Goal: Communication & Community: Ask a question

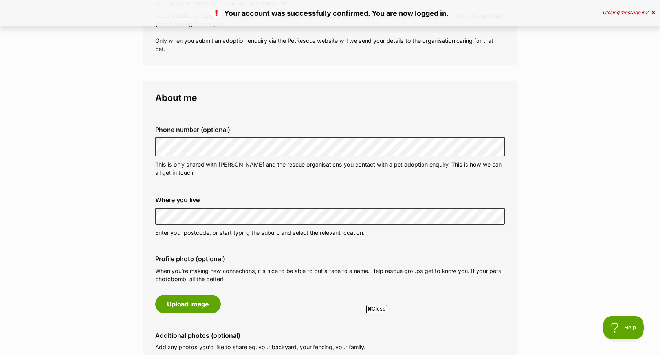
scroll to position [181, 0]
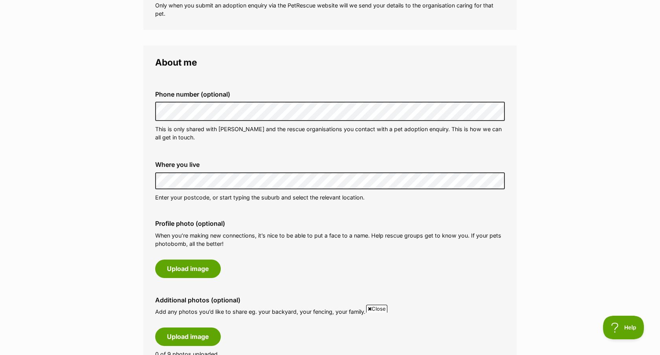
click at [270, 255] on div "Profile photo (optional) When you’re making new connections, it’s nice to be ab…" at bounding box center [330, 249] width 362 height 70
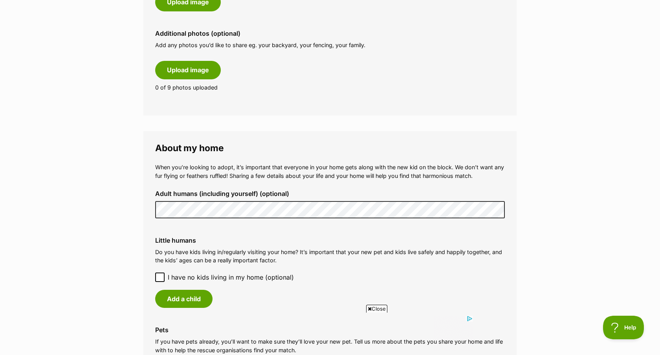
scroll to position [0, 0]
click at [294, 232] on div "Little humans Do you have kids living in/regularly visiting your home? It’s imp…" at bounding box center [330, 272] width 362 height 84
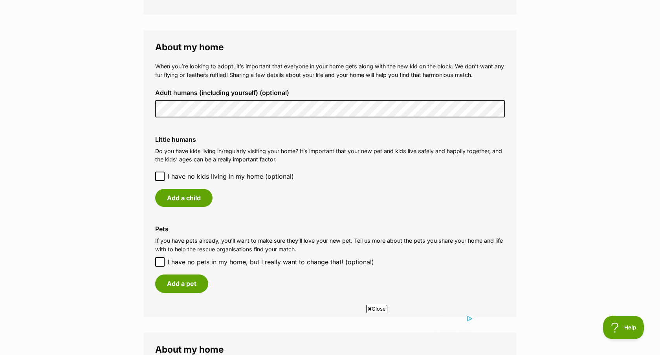
scroll to position [550, 0]
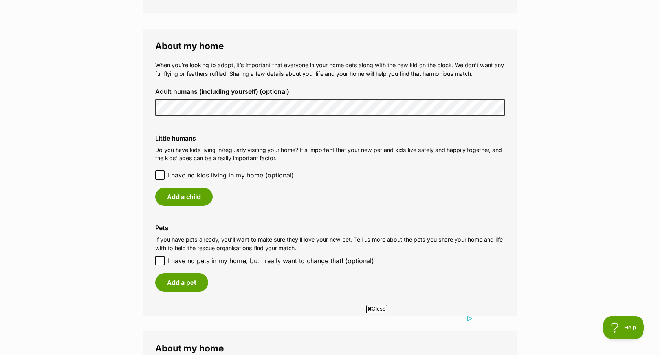
click at [160, 175] on icon at bounding box center [159, 175] width 5 height 4
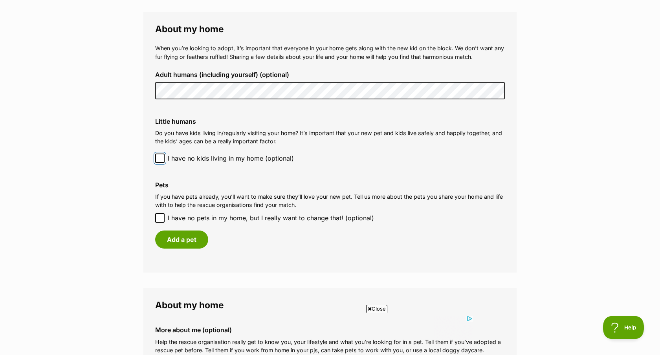
scroll to position [570, 0]
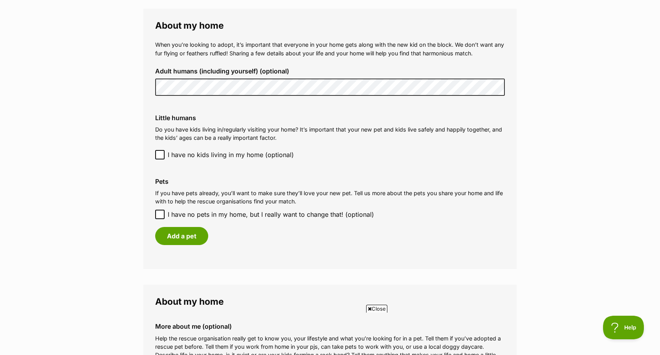
click at [158, 213] on icon at bounding box center [159, 214] width 5 height 5
click at [158, 213] on input "I have no pets in my home, but I really want to change that! (optional)" at bounding box center [159, 214] width 9 height 9
checkbox input "true"
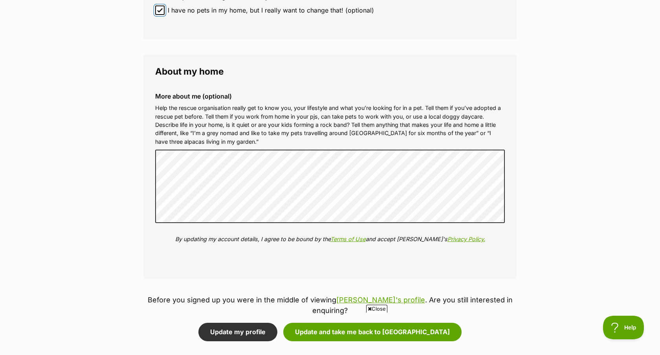
scroll to position [832, 0]
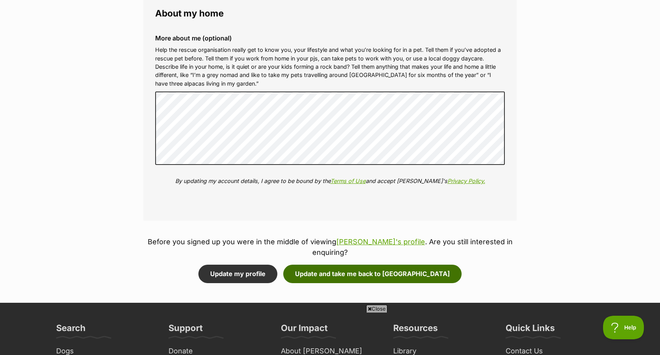
click at [319, 265] on button "Update and take me back to [GEOGRAPHIC_DATA]" at bounding box center [372, 274] width 178 height 18
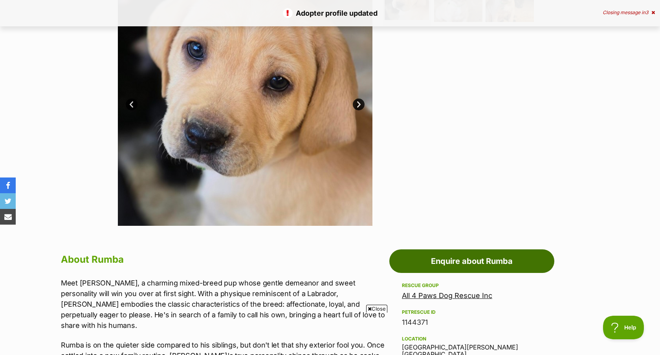
click at [436, 258] on link "Enquire about Rumba" at bounding box center [471, 261] width 165 height 24
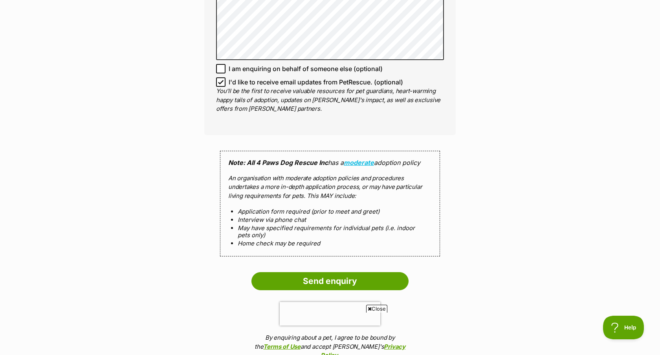
scroll to position [621, 0]
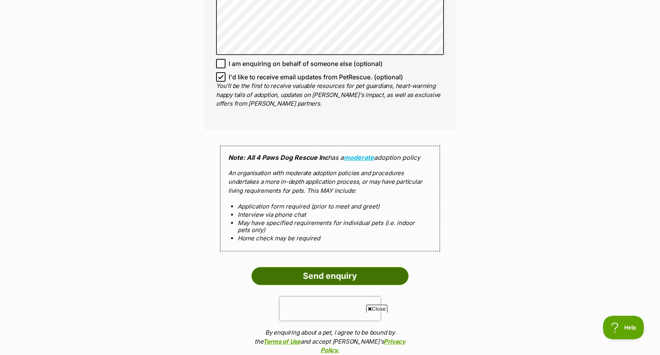
click at [297, 276] on input "Send enquiry" at bounding box center [329, 276] width 157 height 18
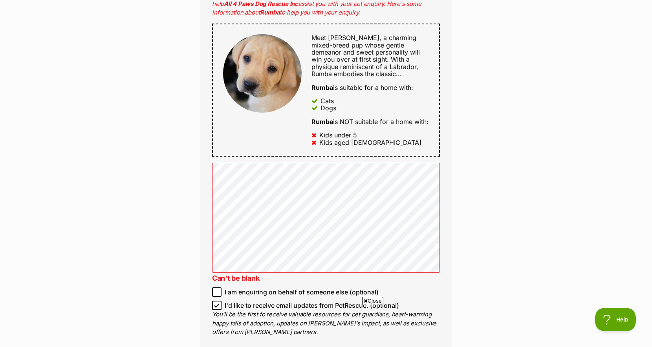
click at [155, 258] on div "Enquire about Rumba Want to increase your chances of a successful enquiry? Upda…" at bounding box center [326, 168] width 652 height 1095
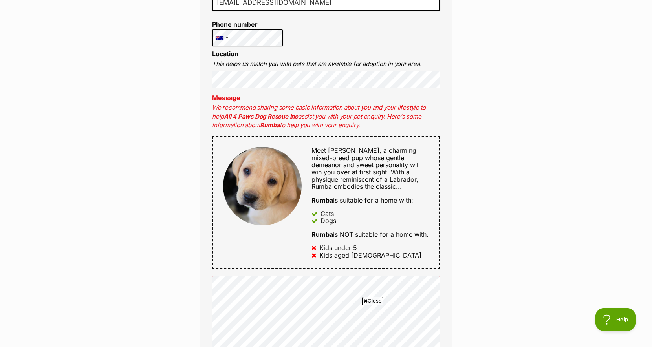
scroll to position [312, 0]
